Goal: Task Accomplishment & Management: Use online tool/utility

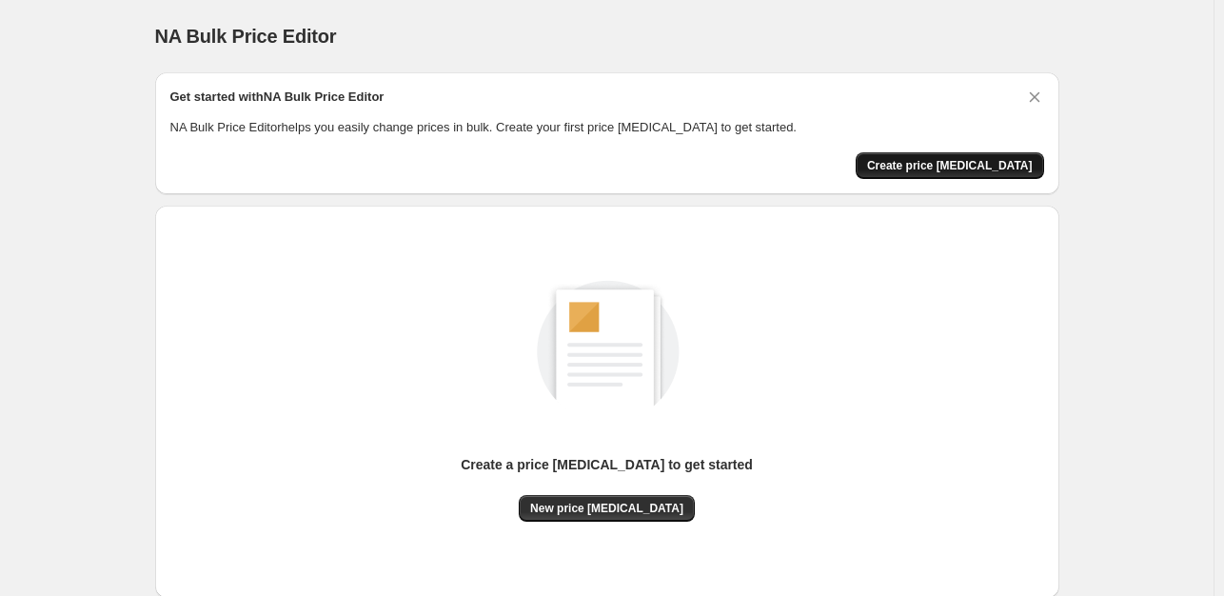
click at [975, 165] on span "Create price [MEDICAL_DATA]" at bounding box center [950, 165] width 166 height 15
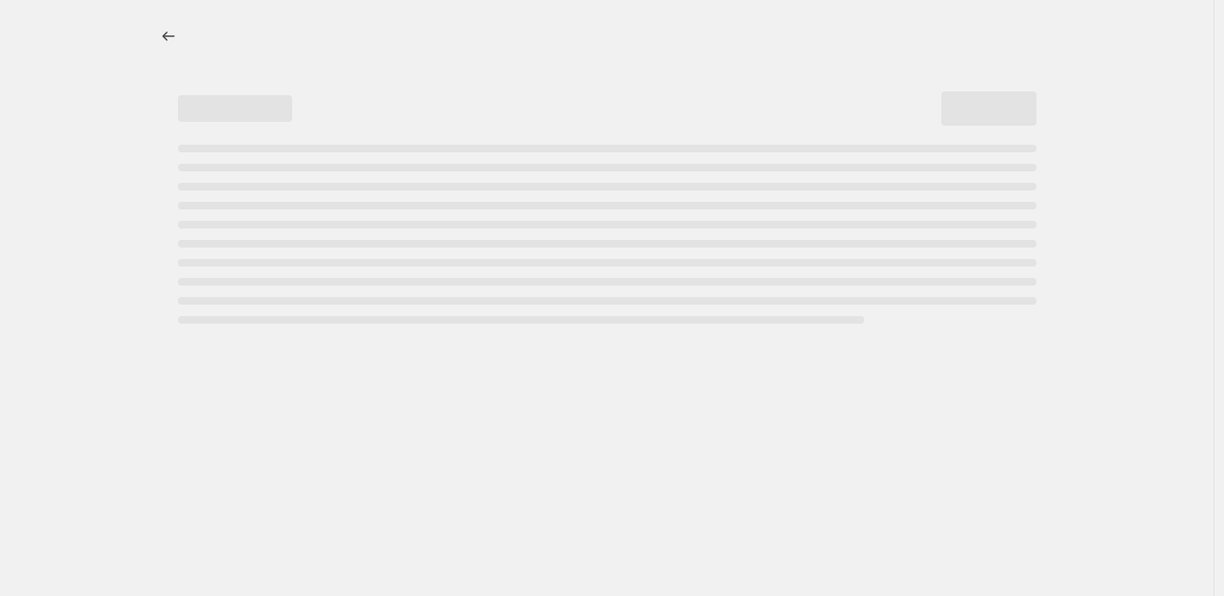
select select "percentage"
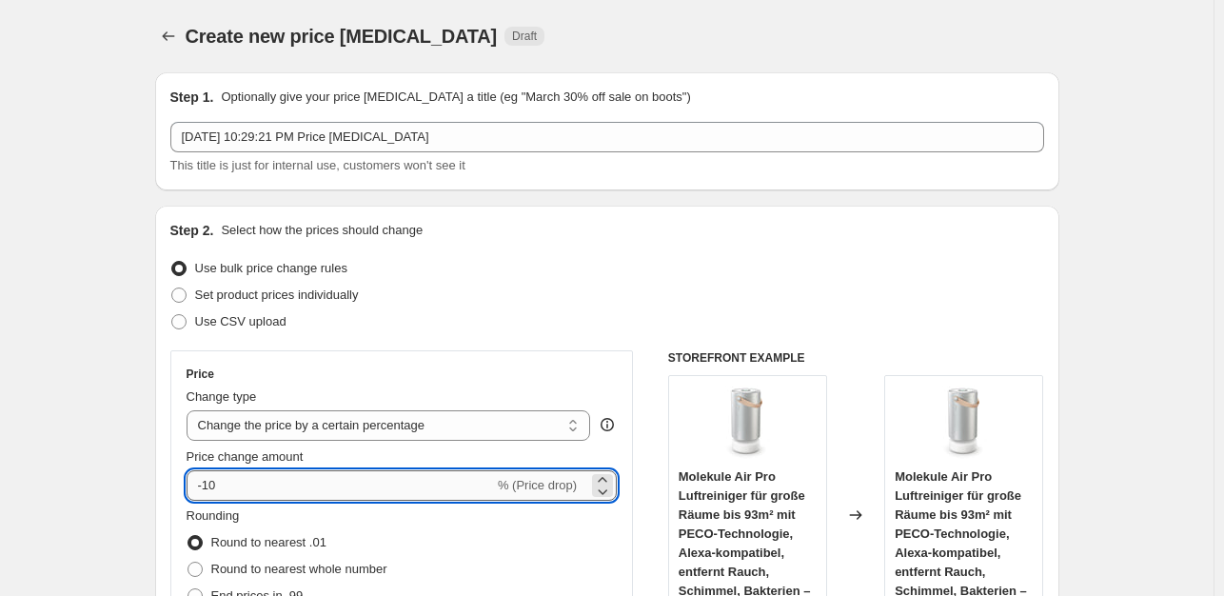
click at [267, 492] on input "-10" at bounding box center [340, 485] width 307 height 30
type input "-1"
type input "-2"
type input "-35"
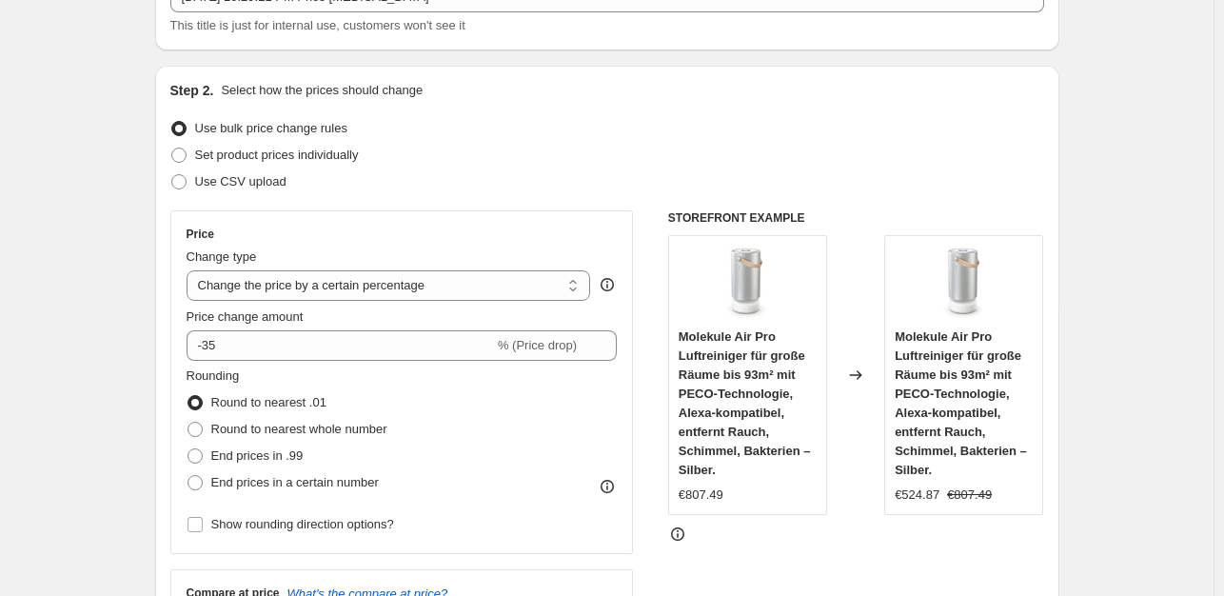
scroll to position [350, 0]
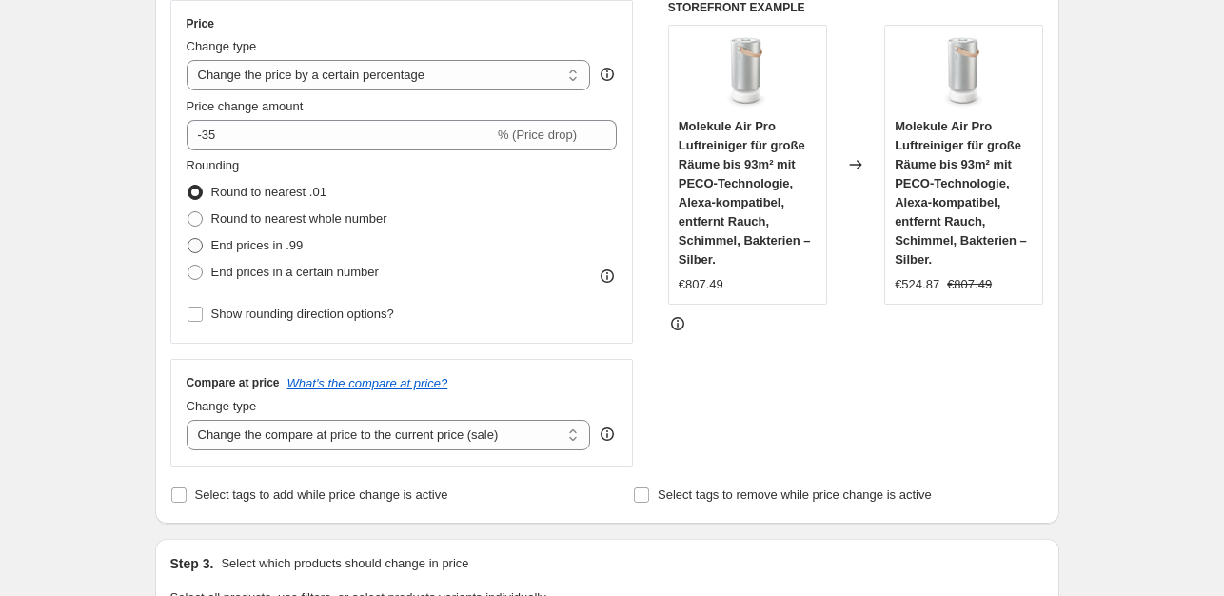
click at [278, 245] on span "End prices in .99" at bounding box center [257, 245] width 92 height 14
click at [188, 239] on input "End prices in .99" at bounding box center [188, 238] width 1 height 1
radio input "true"
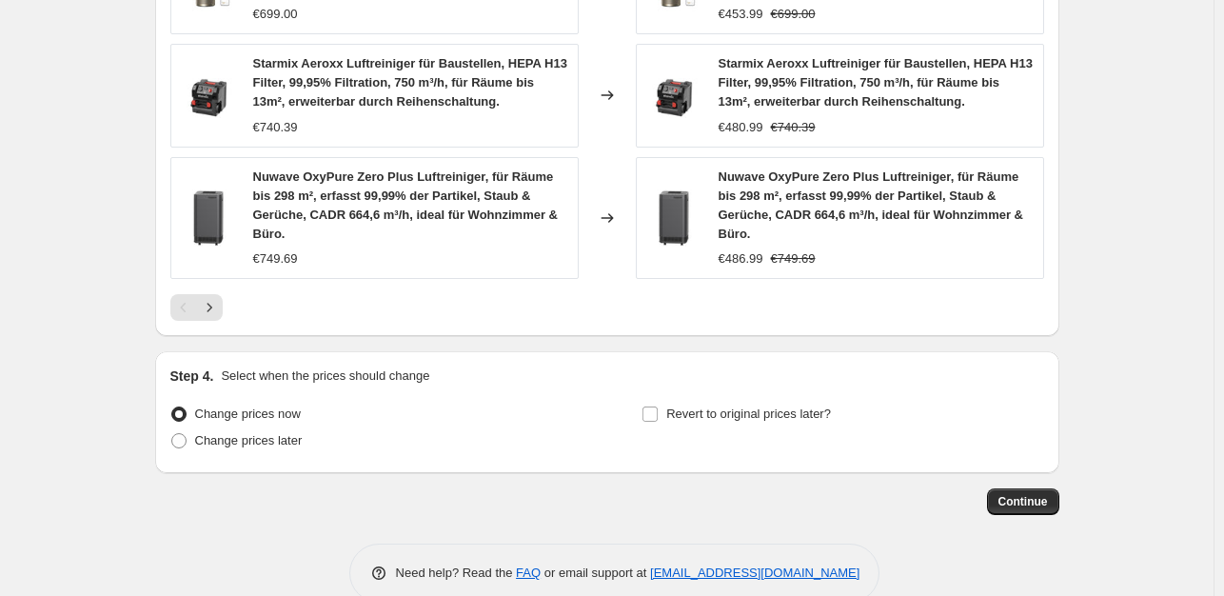
scroll to position [1451, 0]
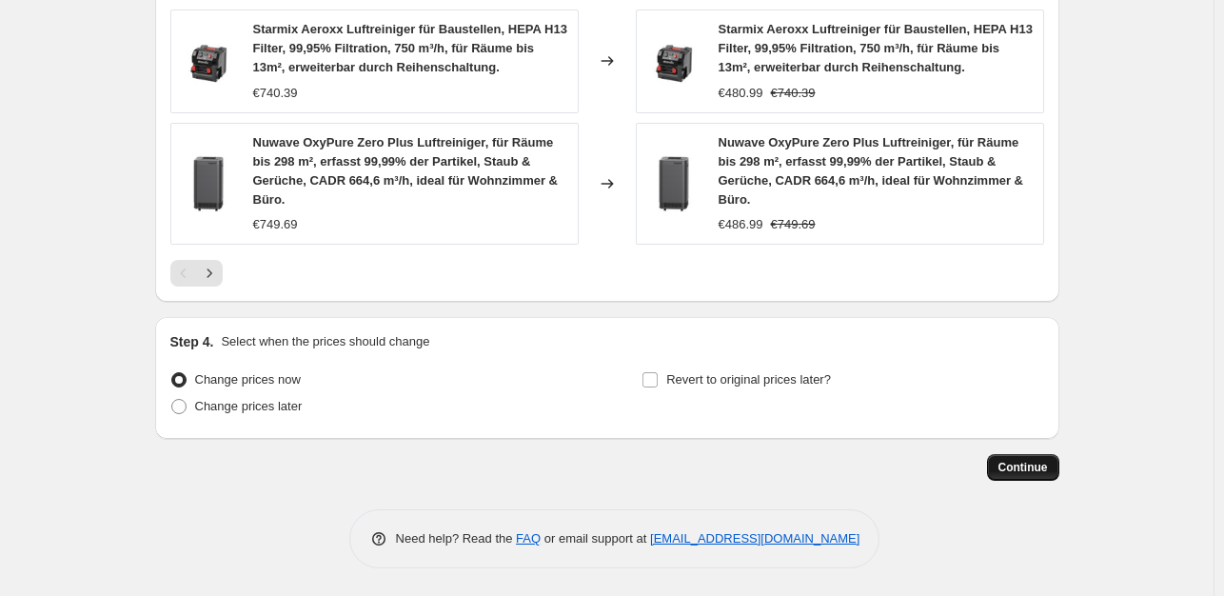
click at [1020, 465] on span "Continue" at bounding box center [1022, 467] width 49 height 15
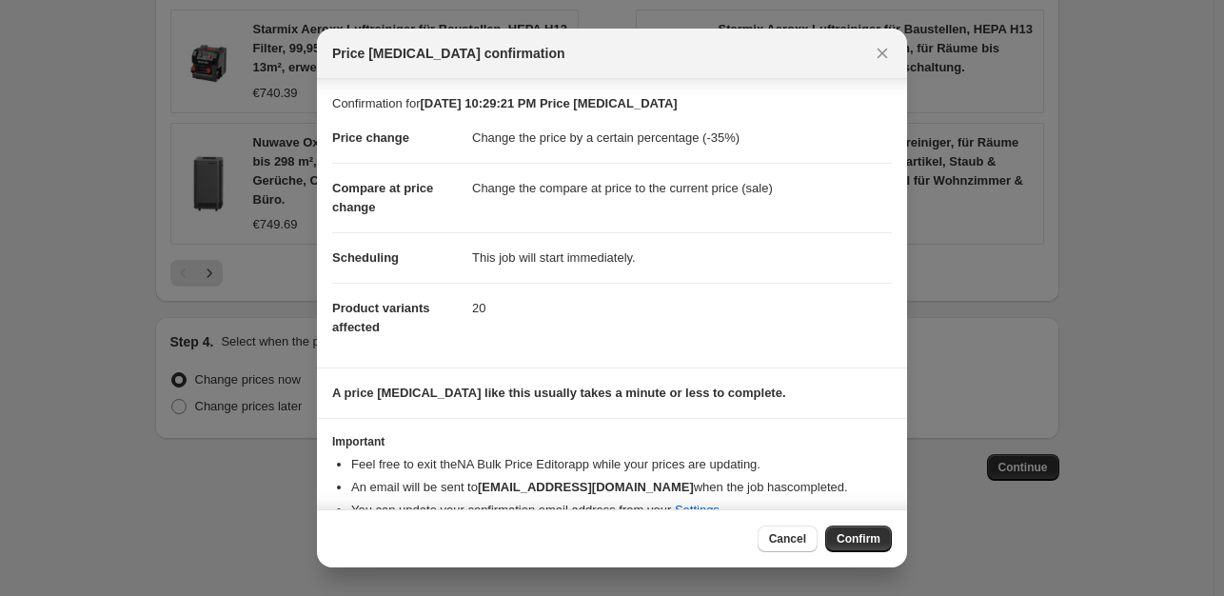
scroll to position [29, 0]
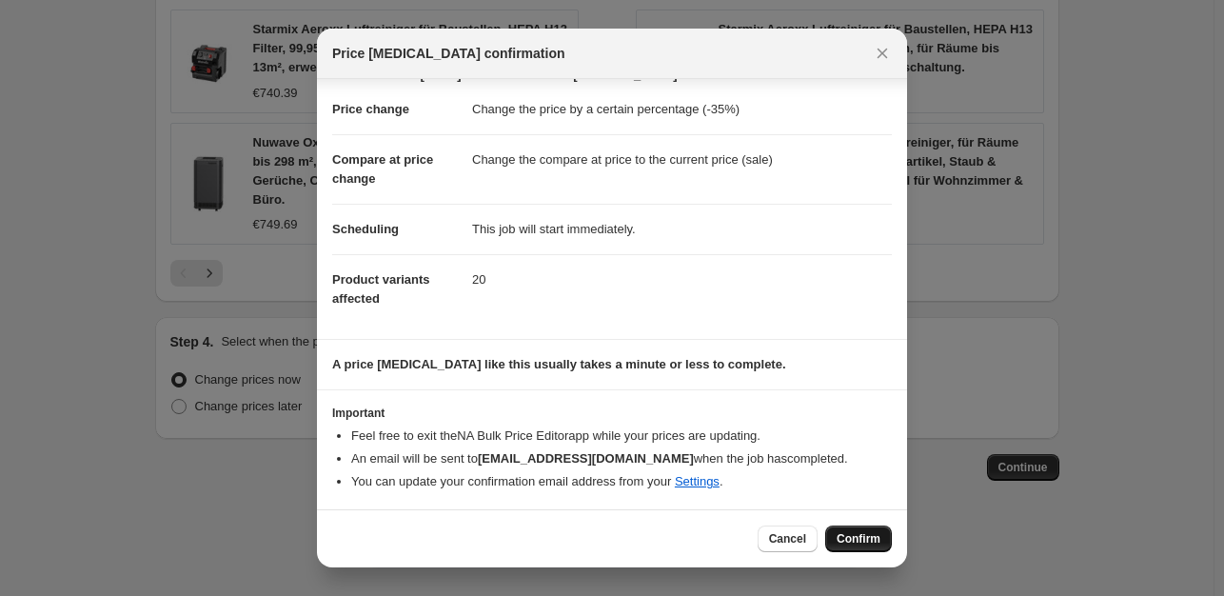
click at [851, 534] on span "Confirm" at bounding box center [859, 538] width 44 height 15
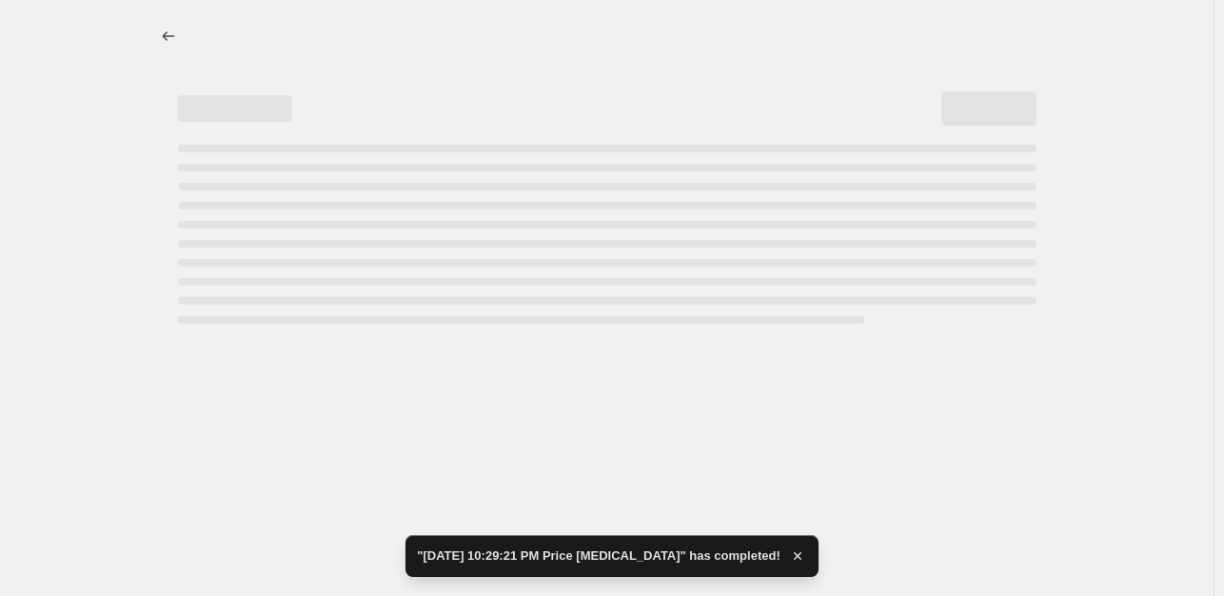
select select "percentage"
